Goal: Task Accomplishment & Management: Use online tool/utility

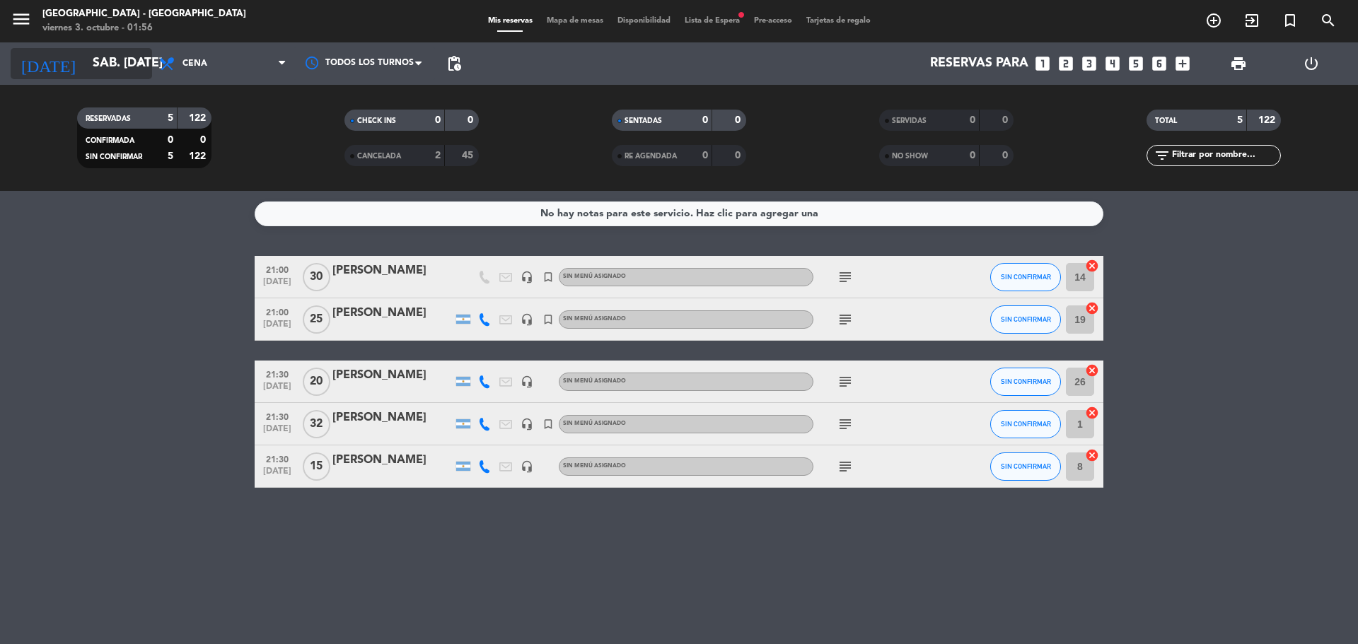
click at [86, 67] on input "sáb. [DATE]" at bounding box center [168, 64] width 164 height 28
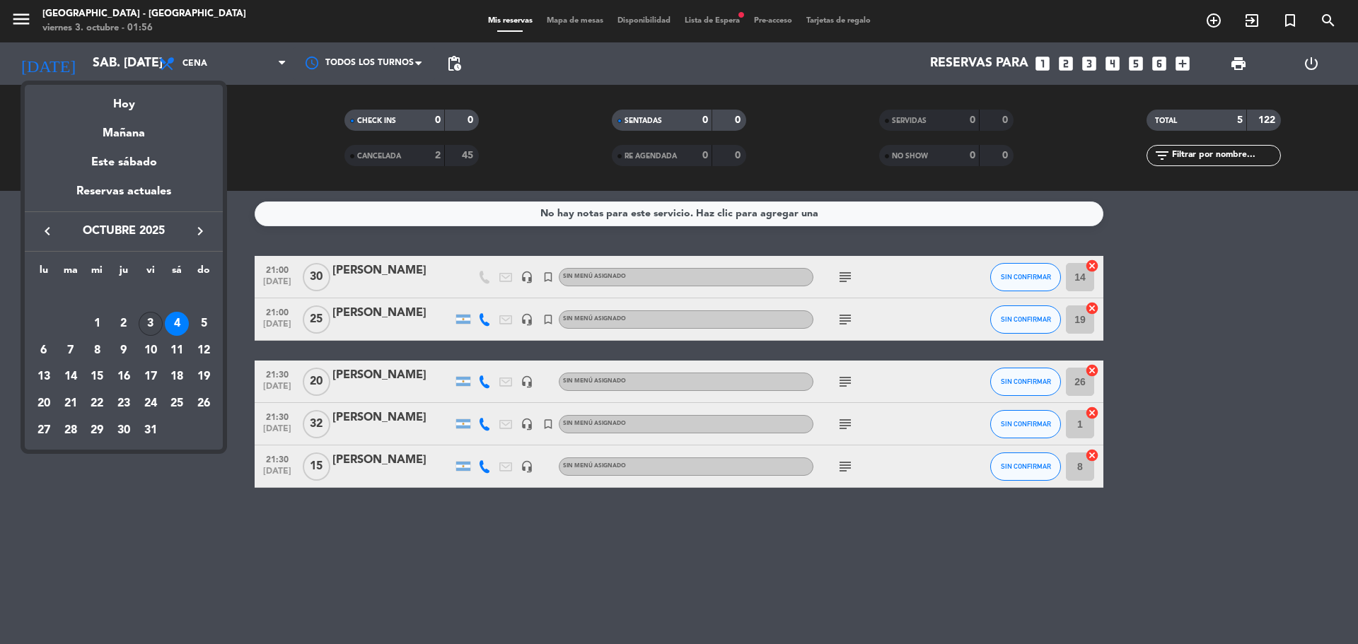
click at [154, 325] on div "3" at bounding box center [151, 324] width 24 height 24
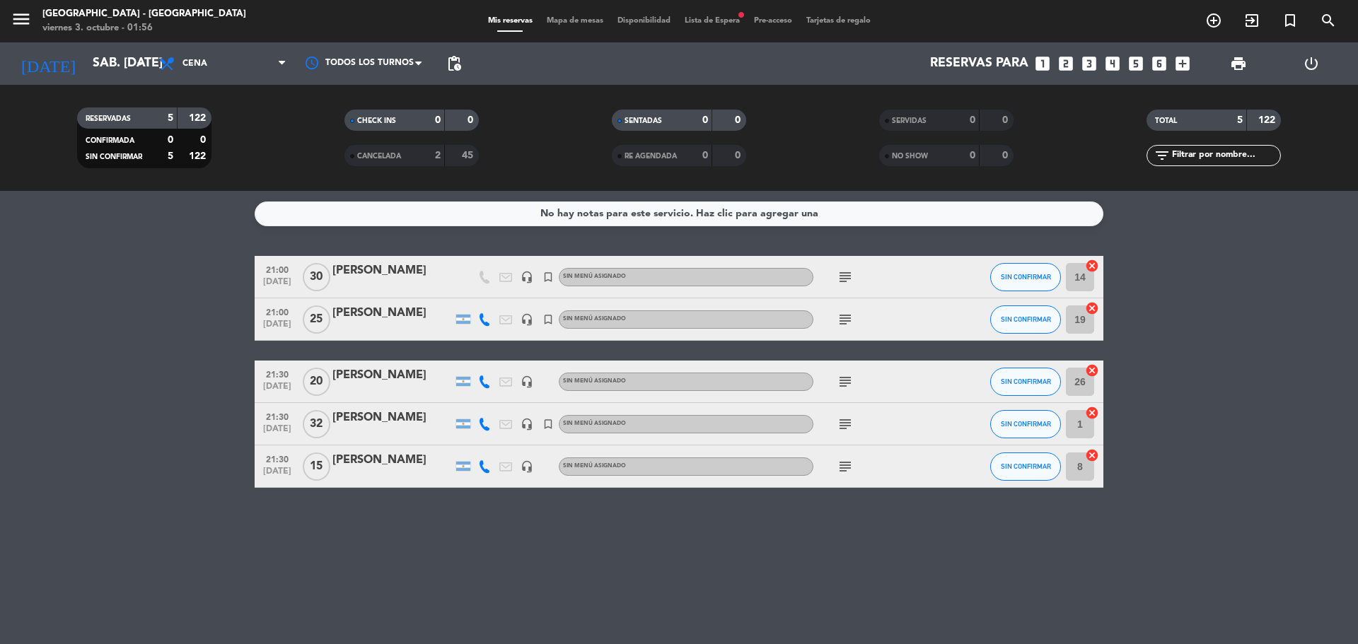
type input "vie. [DATE]"
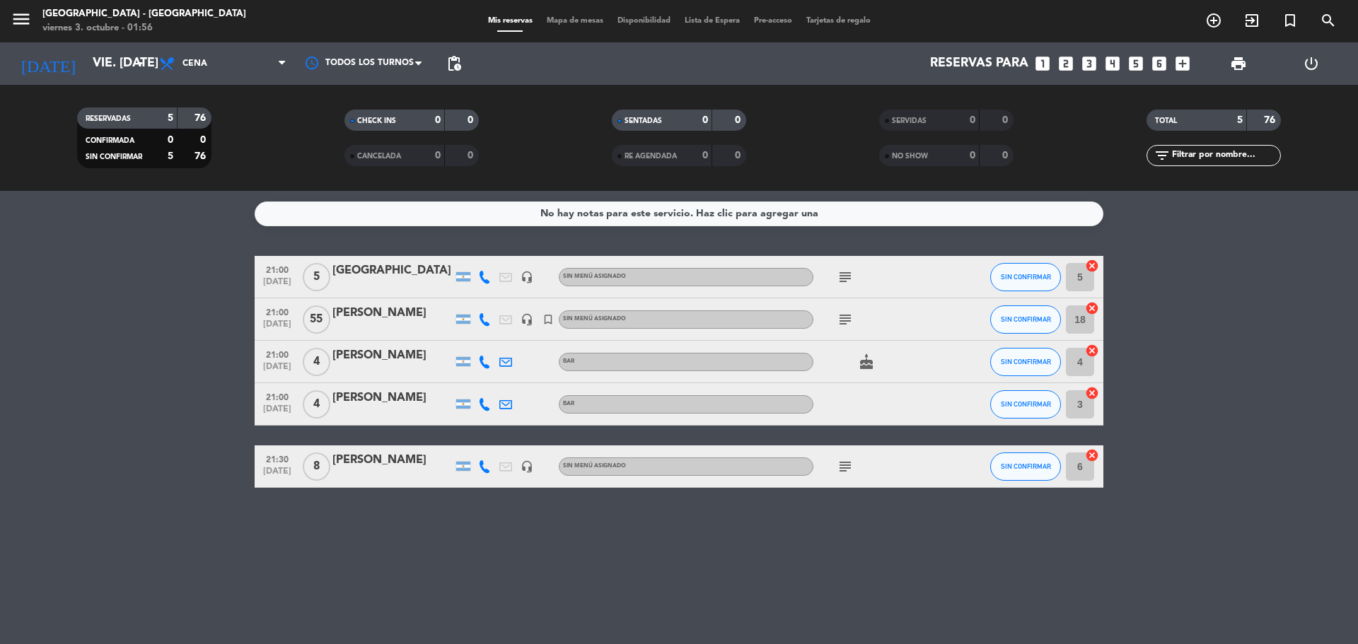
click at [542, 21] on span "Mapa de mesas" at bounding box center [575, 21] width 71 height 8
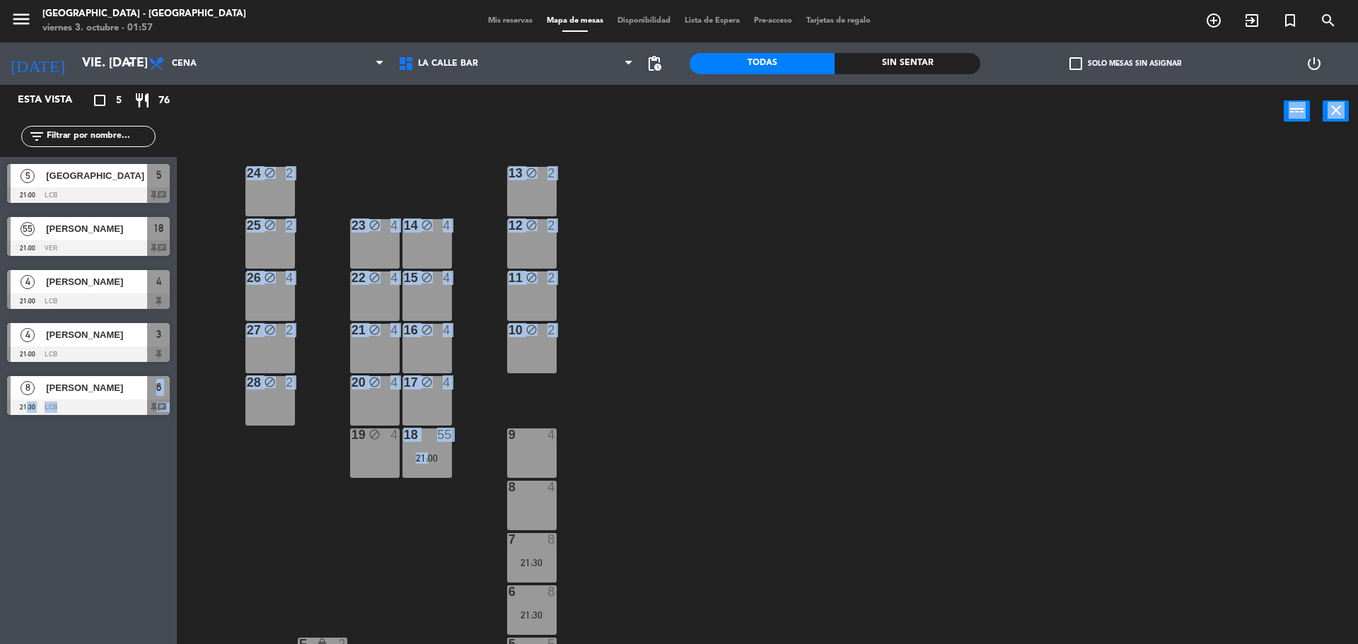
drag, startPoint x: 226, startPoint y: 583, endPoint x: 578, endPoint y: 383, distance: 404.1
click at [542, 428] on div "Esta vista crop_square 5 restaurant 76 filter_list 5 [GEOGRAPHIC_DATA] 21:00 LC…" at bounding box center [679, 366] width 1358 height 563
click at [542, 379] on div "24 block 2 13 block 2 23 block 4 14 block 4 25 block 2 12 block 2 15 block 4 22…" at bounding box center [774, 394] width 1168 height 506
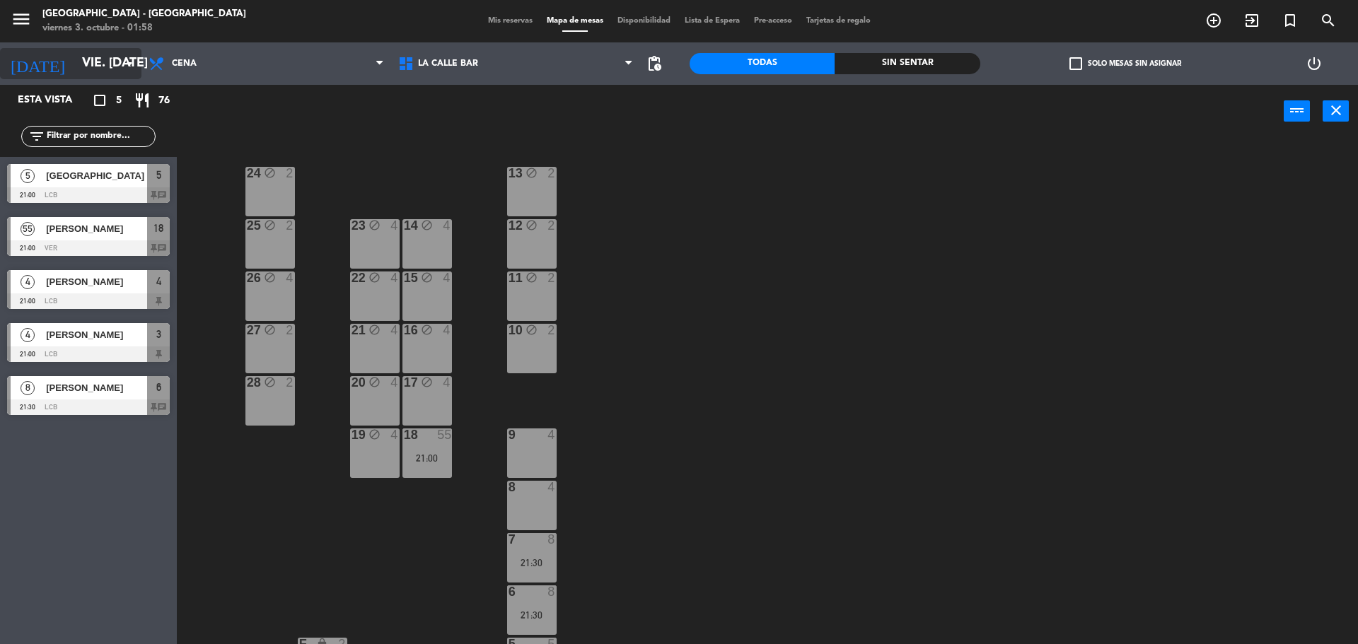
click at [75, 56] on input "vie. [DATE]" at bounding box center [157, 64] width 164 height 28
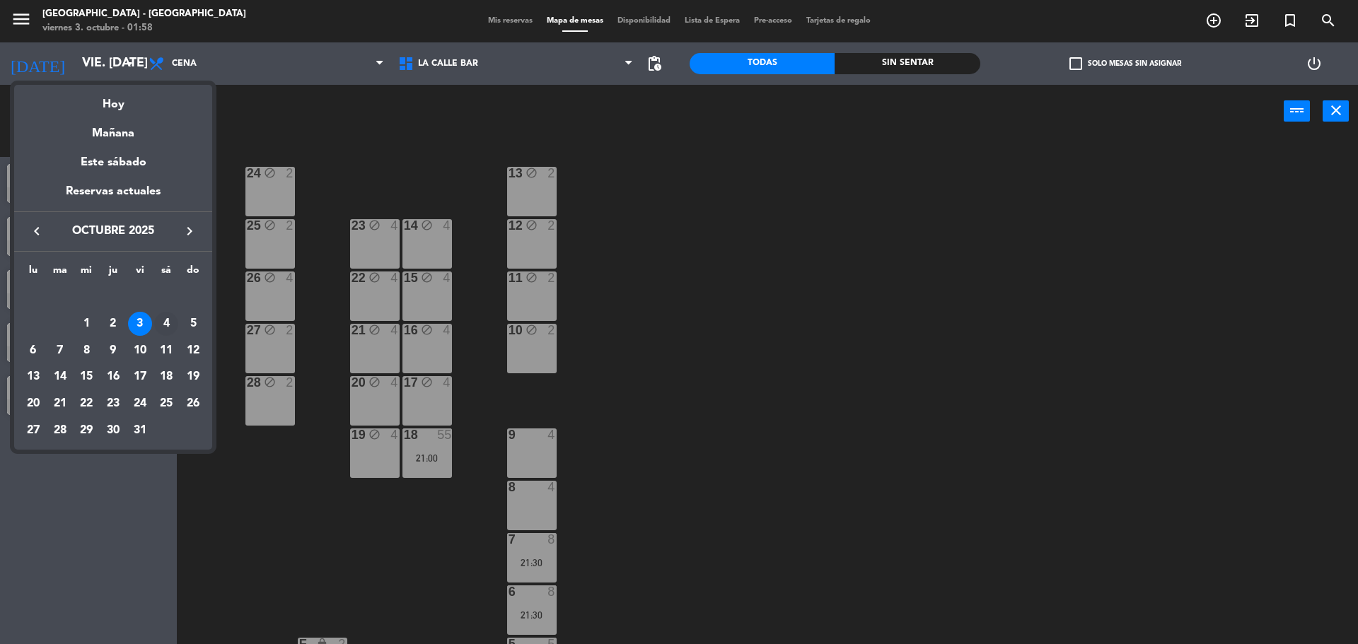
click at [164, 320] on div "4" at bounding box center [166, 324] width 24 height 24
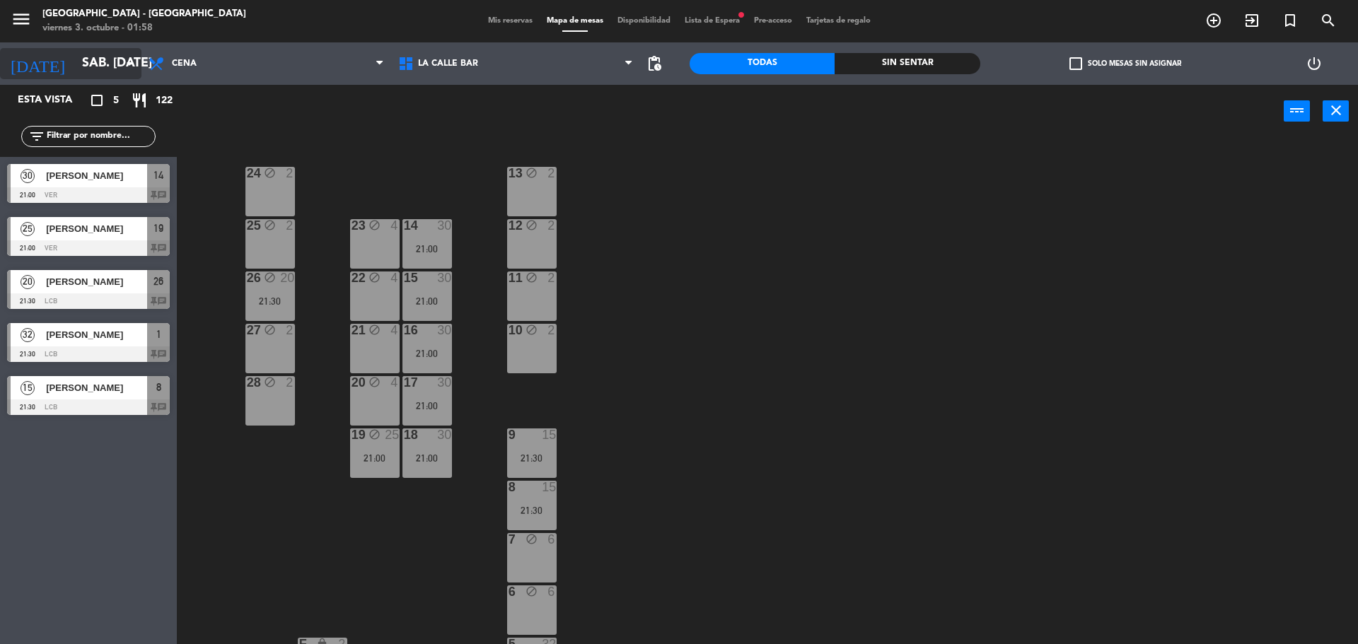
click at [75, 61] on input "sáb. [DATE]" at bounding box center [157, 64] width 164 height 28
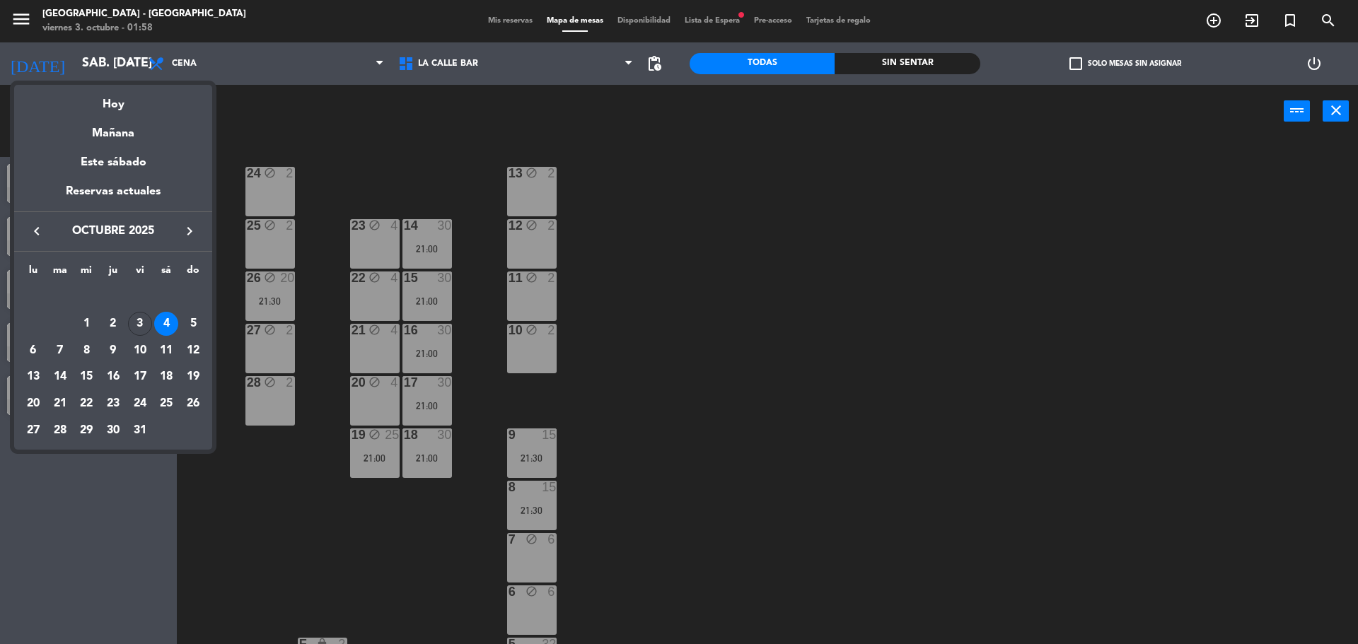
click at [143, 426] on div "31" at bounding box center [140, 431] width 24 height 24
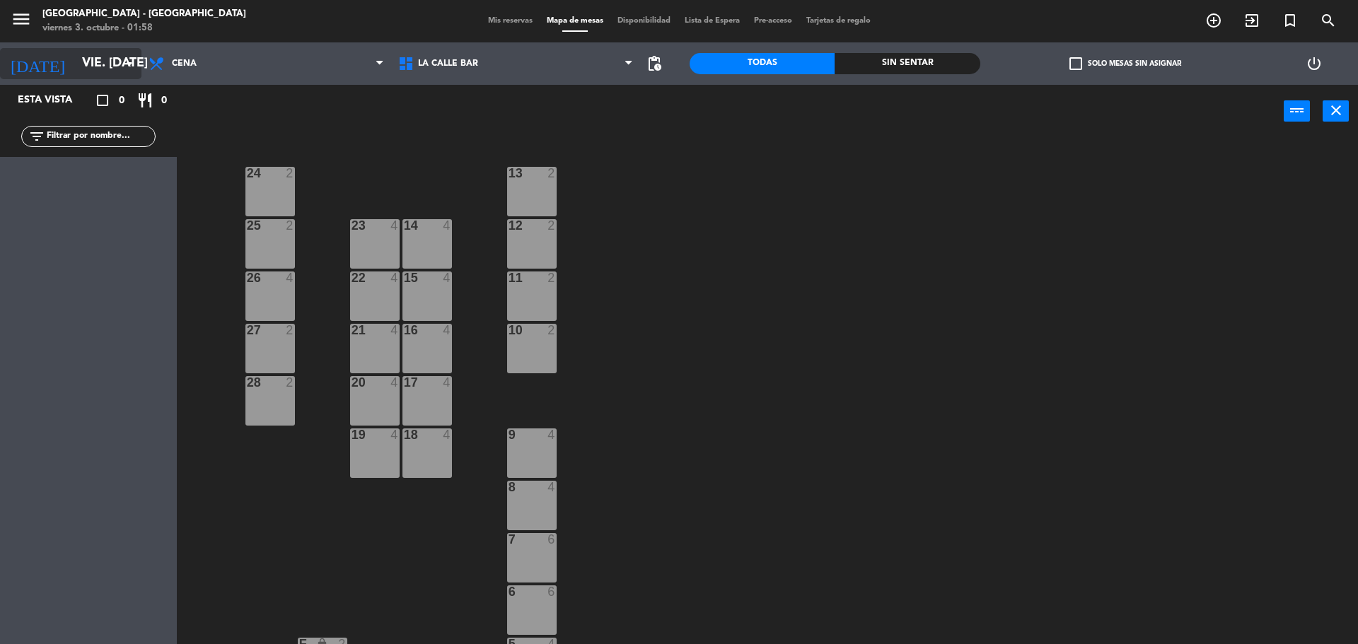
click at [84, 59] on input "vie. [DATE]" at bounding box center [157, 64] width 164 height 28
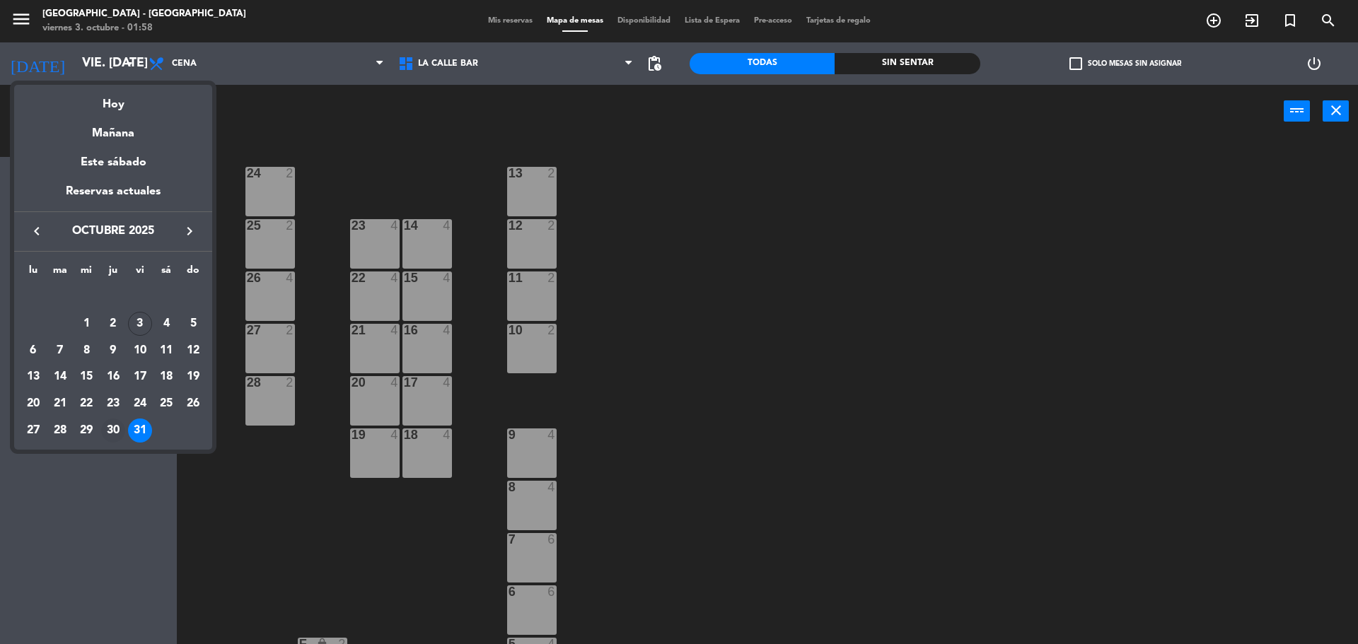
click at [112, 428] on div "30" at bounding box center [113, 431] width 24 height 24
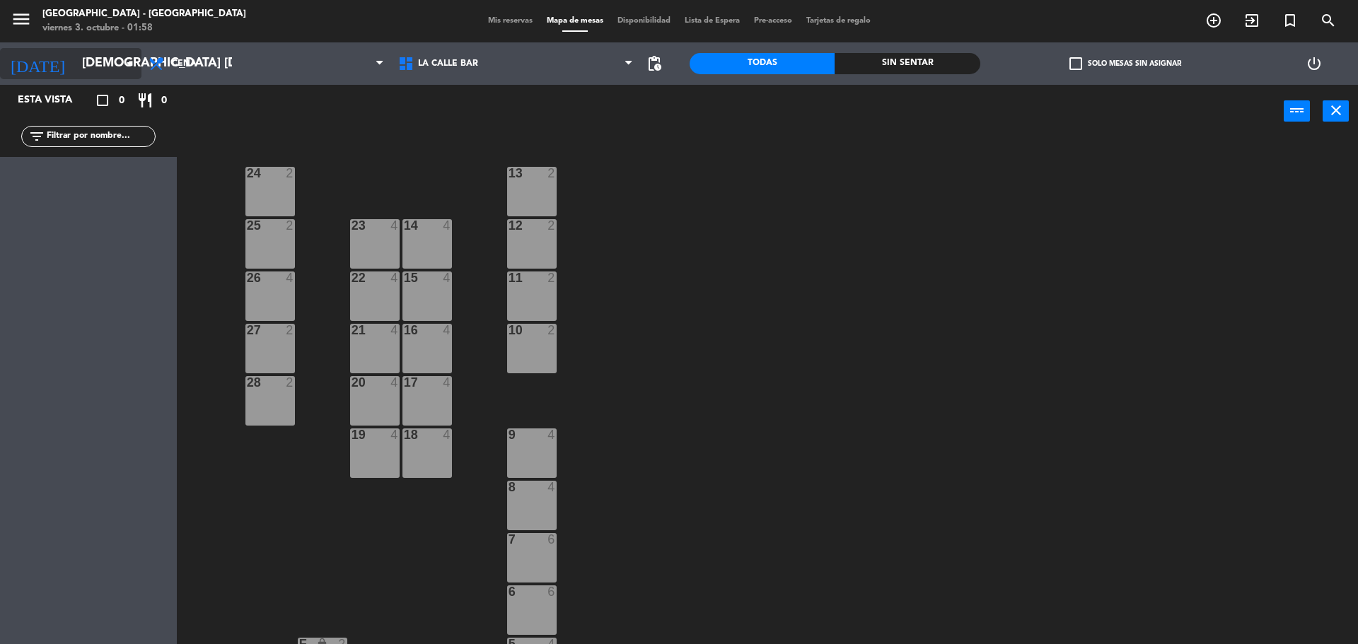
click at [91, 57] on input "[DEMOGRAPHIC_DATA] [DATE]" at bounding box center [157, 64] width 164 height 28
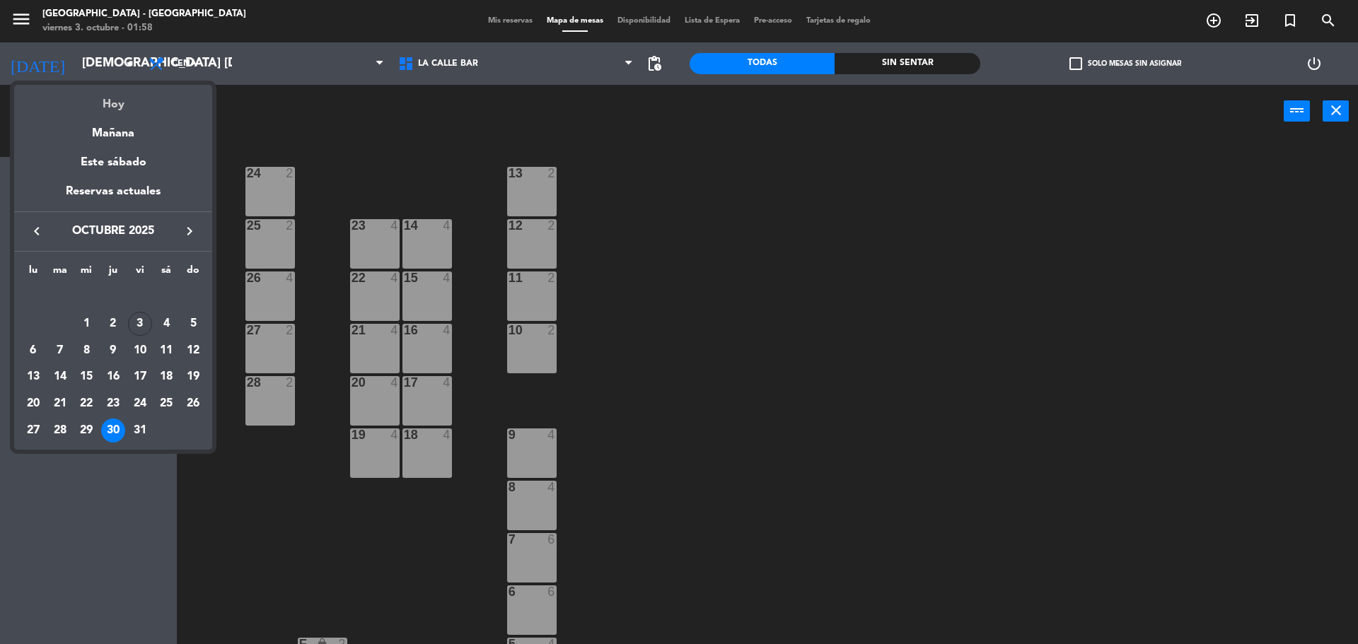
click at [105, 105] on div "Hoy" at bounding box center [113, 99] width 198 height 29
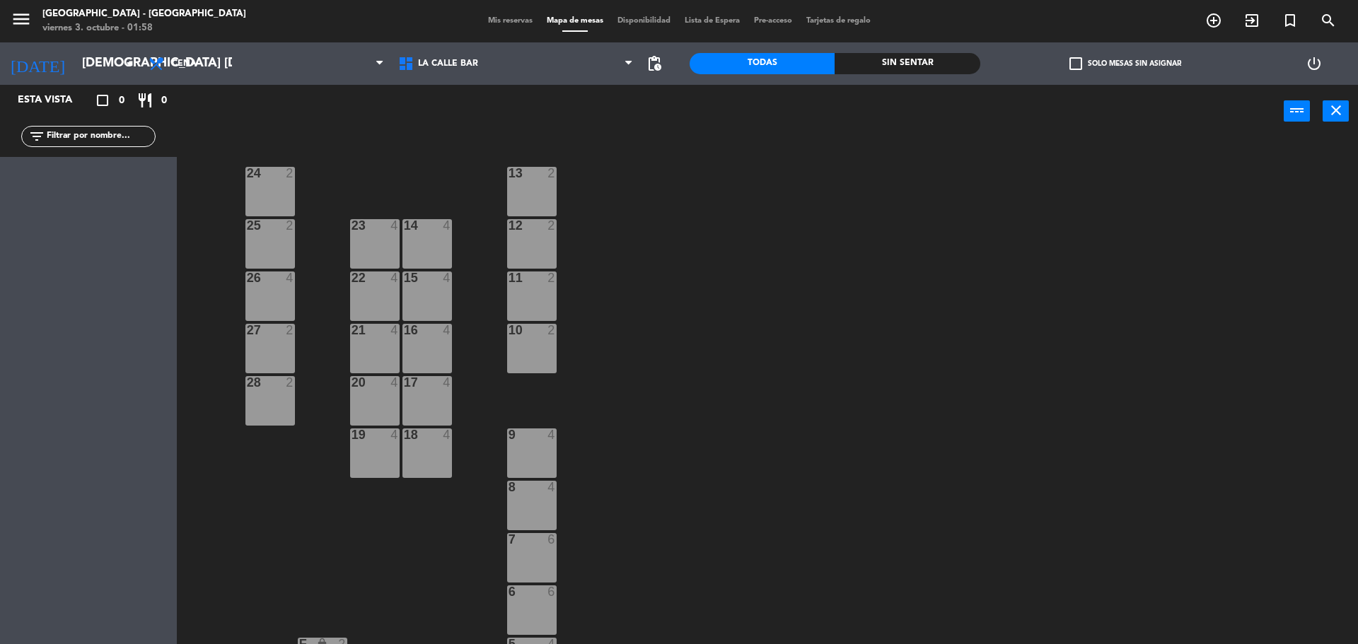
type input "vie. [DATE]"
